Goal: Information Seeking & Learning: Learn about a topic

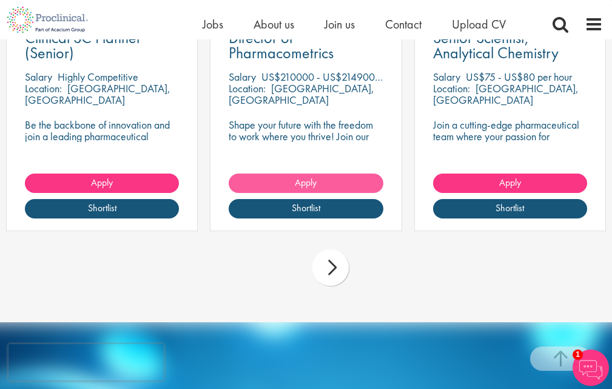
scroll to position [4730, 0]
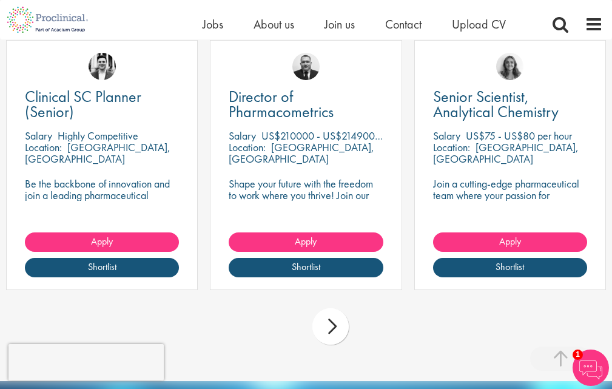
click at [344, 308] on div "next" at bounding box center [330, 326] width 36 height 36
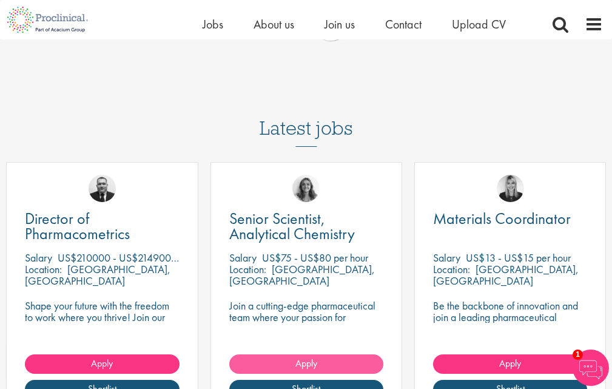
scroll to position [4609, 0]
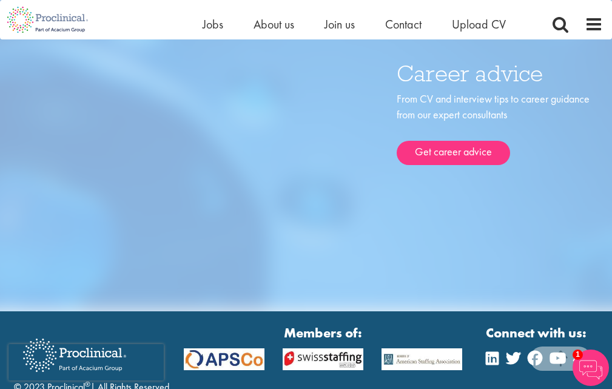
scroll to position [5141, 0]
